Goal: Find specific page/section: Find specific page/section

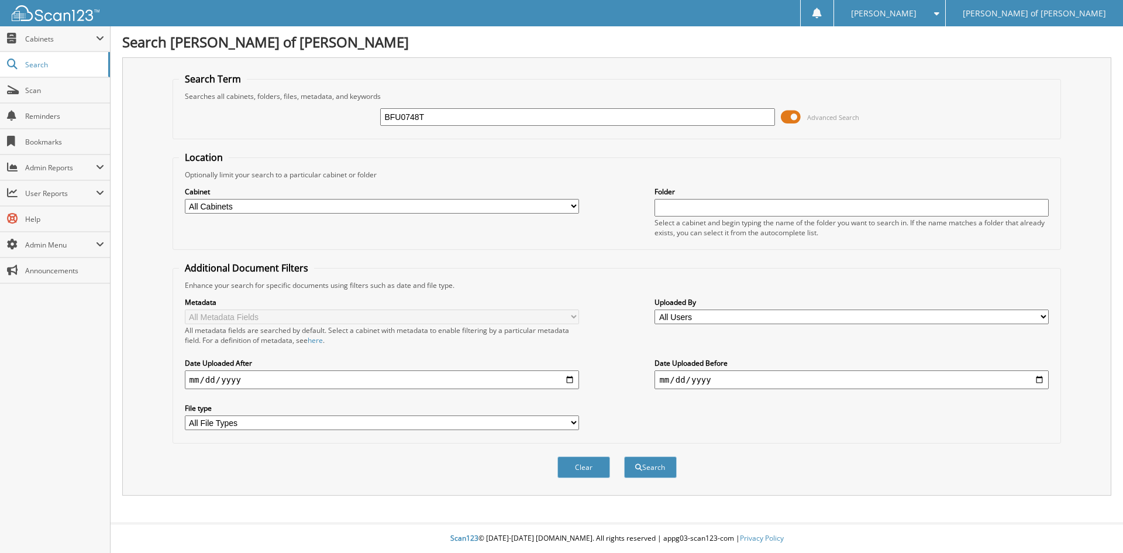
type input "BFU0748T"
click at [624, 456] on button "Search" at bounding box center [650, 467] width 53 height 22
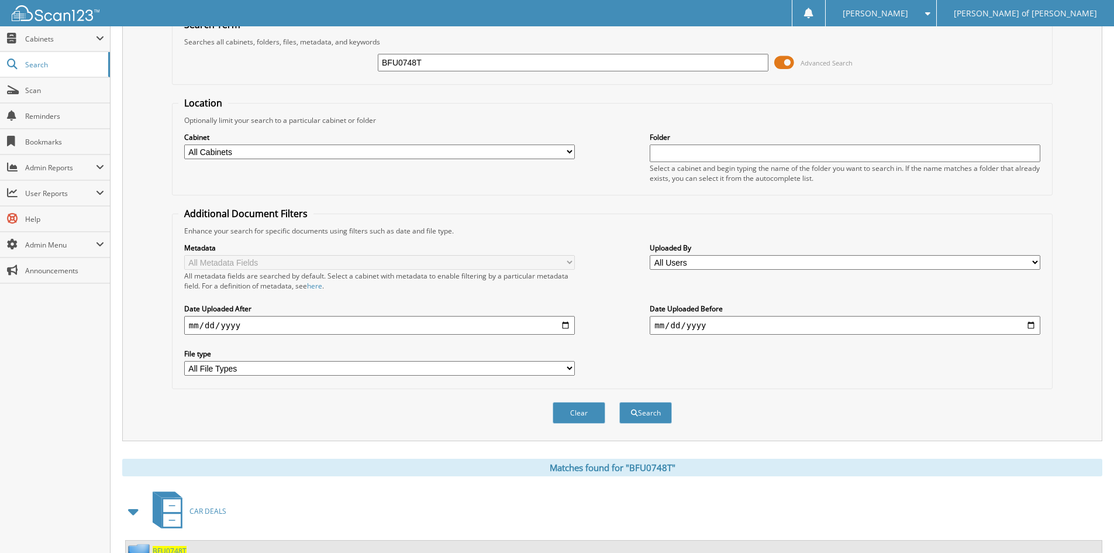
scroll to position [101, 0]
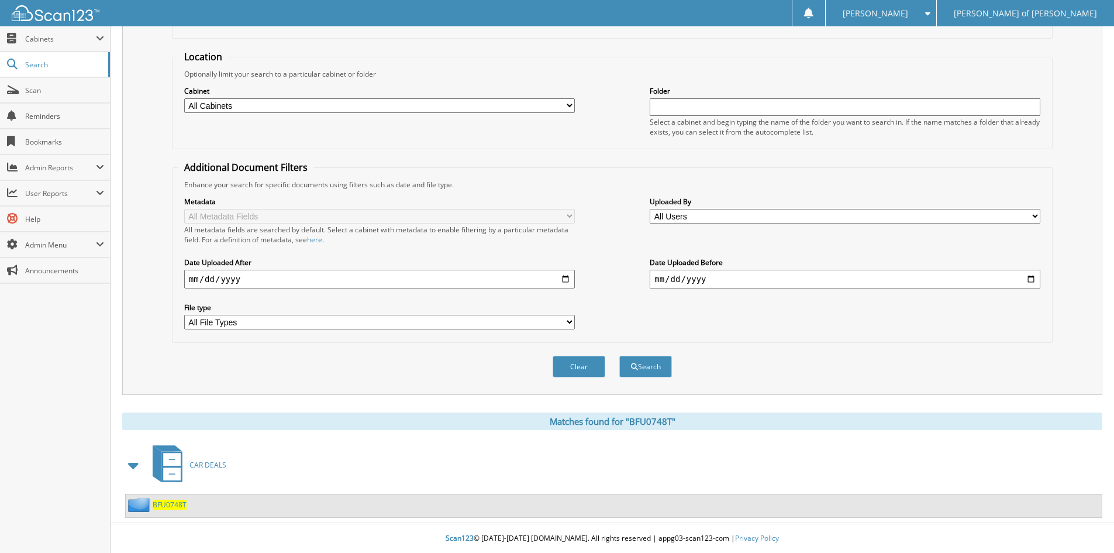
click at [167, 504] on span "BFU0748T" at bounding box center [170, 505] width 34 height 10
